Goal: Task Accomplishment & Management: Complete application form

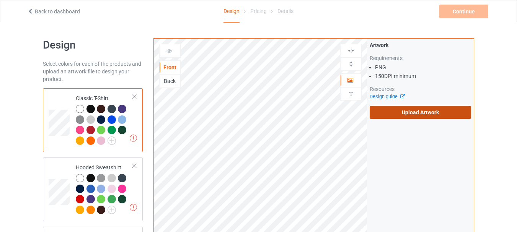
click at [391, 115] on label "Upload Artwork" at bounding box center [420, 112] width 101 height 13
click at [0, 0] on input "Upload Artwork" at bounding box center [0, 0] width 0 height 0
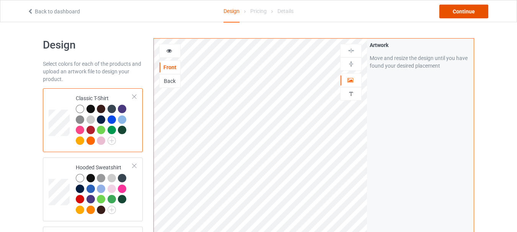
click at [467, 13] on div "Continue" at bounding box center [463, 12] width 49 height 14
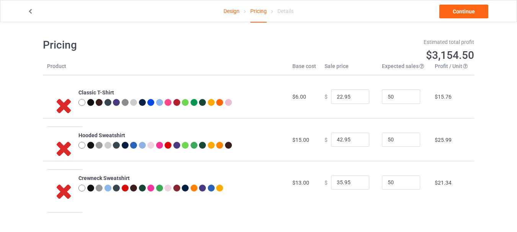
click at [228, 13] on link "Design" at bounding box center [231, 10] width 16 height 21
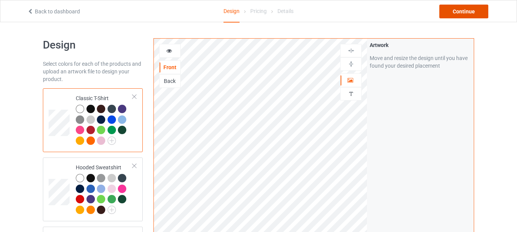
click at [470, 13] on div "Continue" at bounding box center [463, 12] width 49 height 14
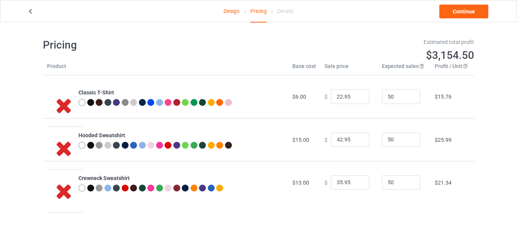
click at [225, 12] on link "Design" at bounding box center [231, 10] width 16 height 21
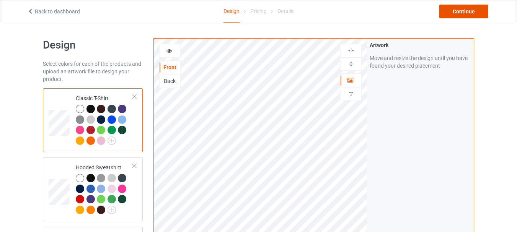
click at [467, 12] on div "Continue" at bounding box center [463, 12] width 49 height 14
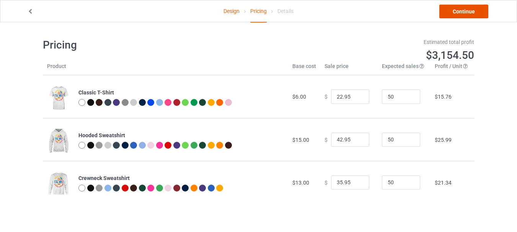
click at [461, 8] on link "Continue" at bounding box center [463, 12] width 49 height 14
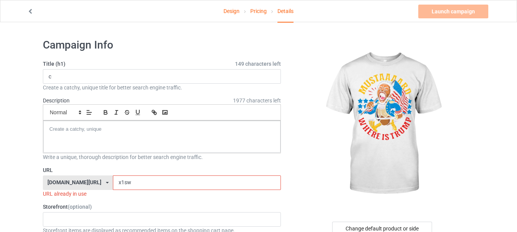
click at [155, 182] on input "x1sw" at bounding box center [197, 183] width 168 height 15
type input "x1swTV"
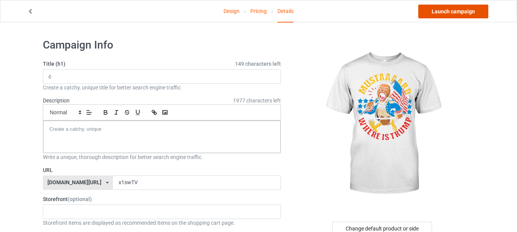
click at [449, 13] on link "Launch campaign" at bounding box center [453, 12] width 70 height 14
